Goal: Task Accomplishment & Management: Manage account settings

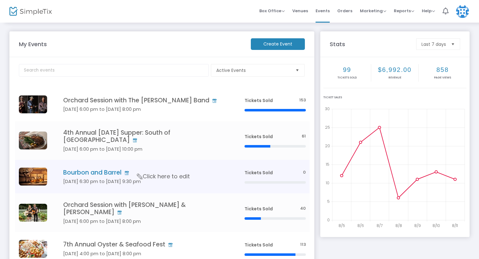
click at [98, 169] on h4 "Bourbon and Barrel" at bounding box center [144, 172] width 163 height 7
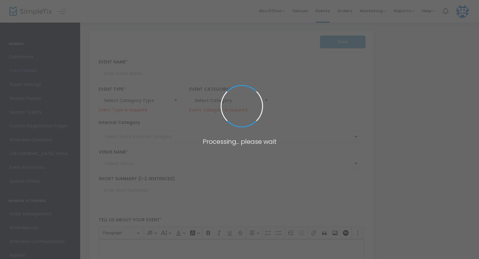
type input "Bourbon and Barrel"
type textarea "Members and hotel guests join us at [GEOGRAPHIC_DATA][PERSON_NAME] in beautiful…"
type input "6.750 %"
type input "Buy Tickets"
type input "Old [PERSON_NAME] Club"
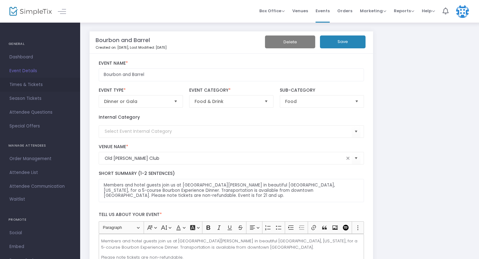
click at [19, 85] on span "Times & Tickets" at bounding box center [39, 85] width 61 height 8
